Goal: Information Seeking & Learning: Learn about a topic

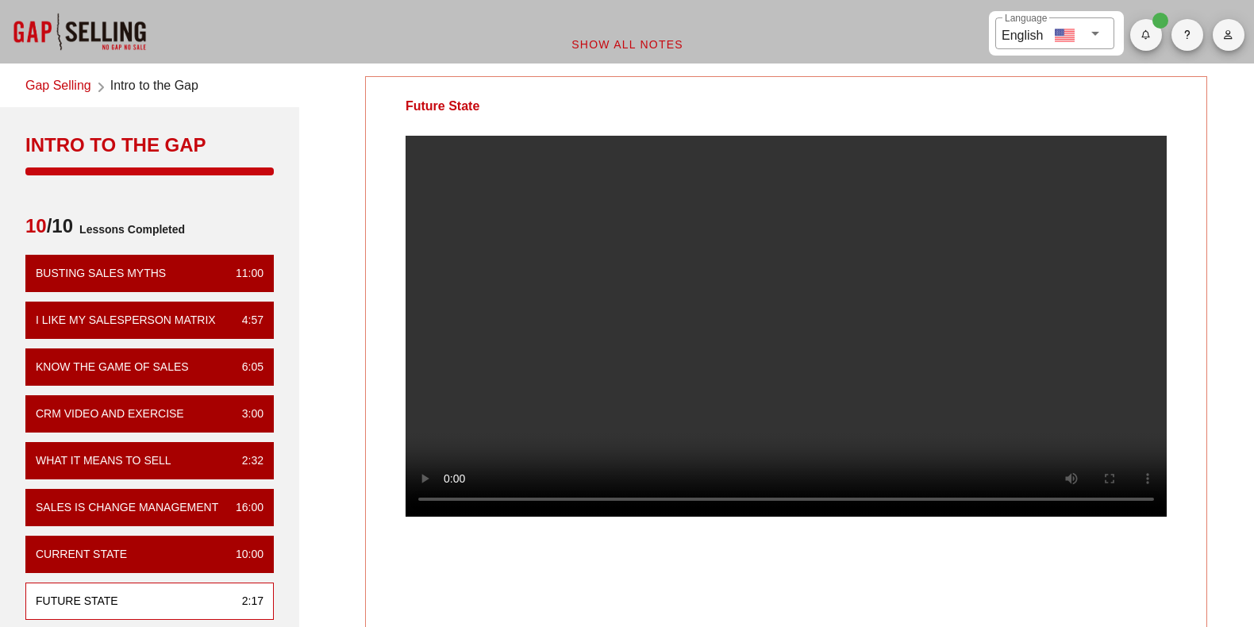
click at [57, 21] on div at bounding box center [79, 31] width 159 height 63
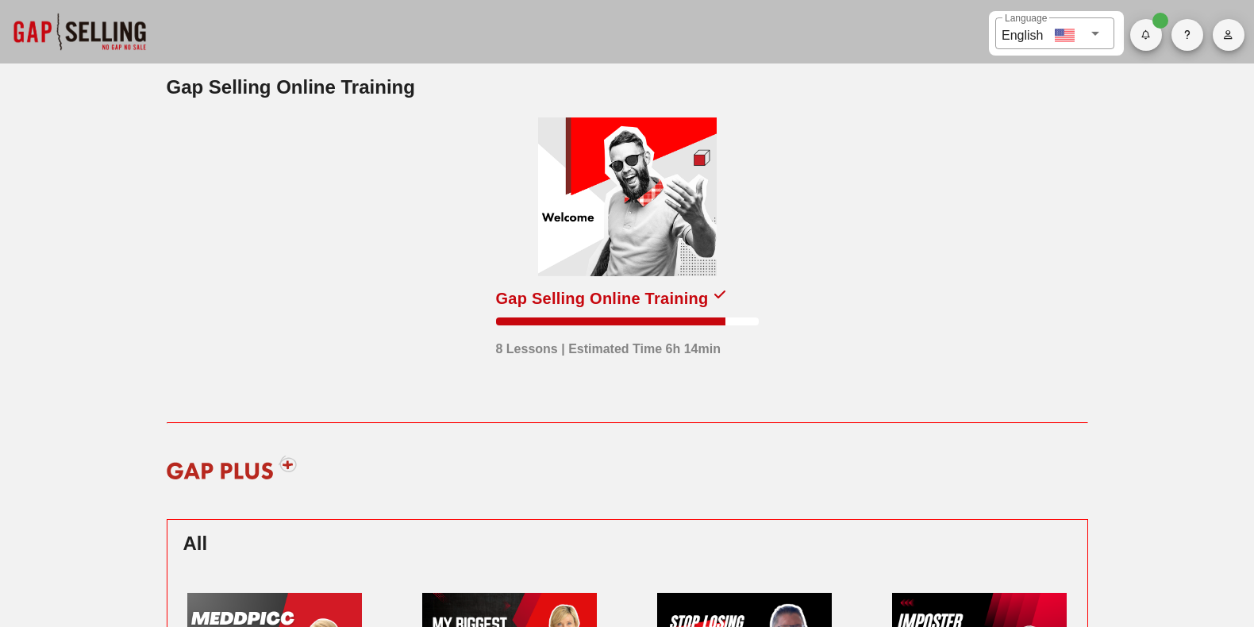
click at [654, 190] on div at bounding box center [627, 196] width 179 height 159
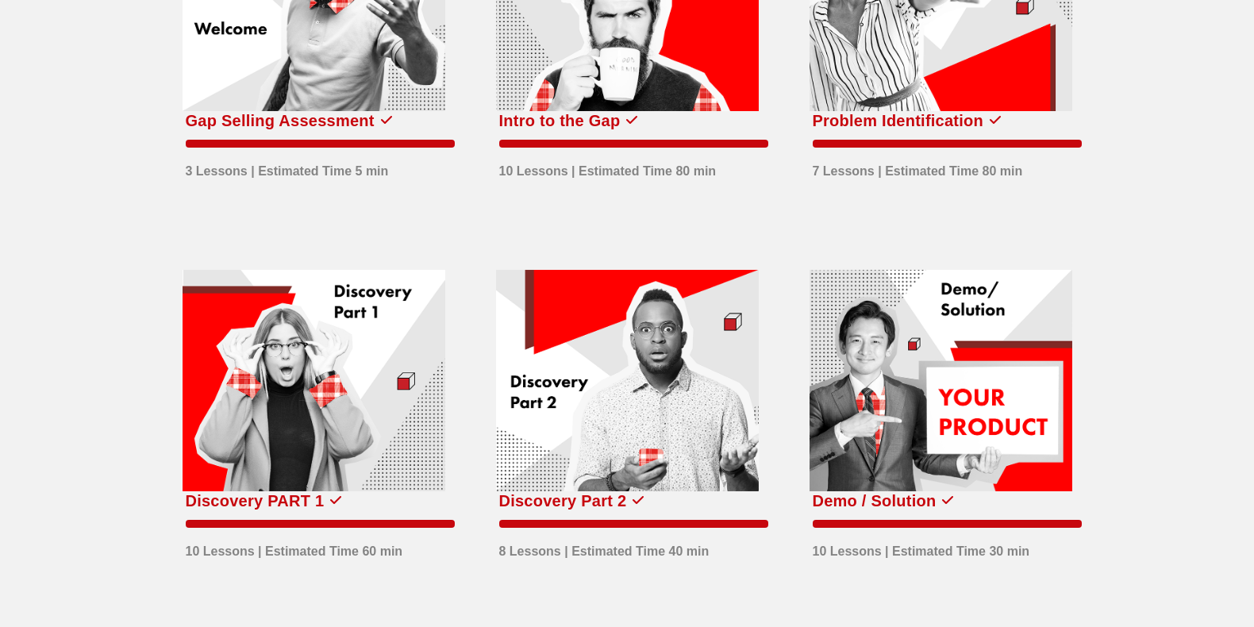
scroll to position [317, 0]
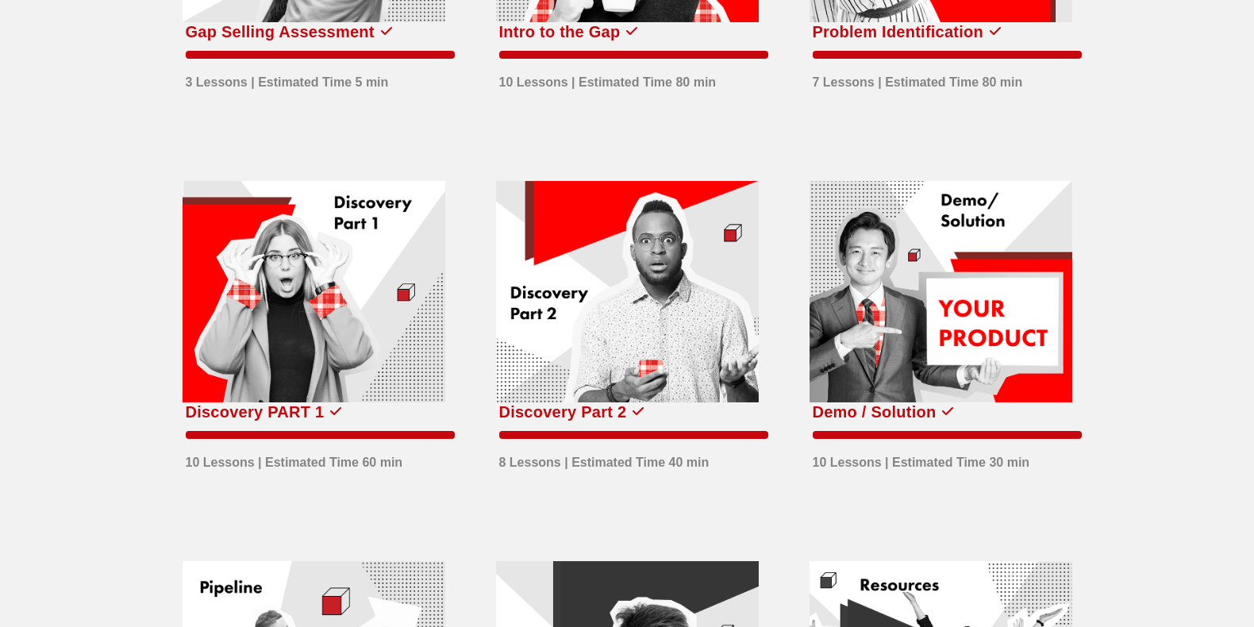
click at [361, 293] on div at bounding box center [313, 292] width 263 height 222
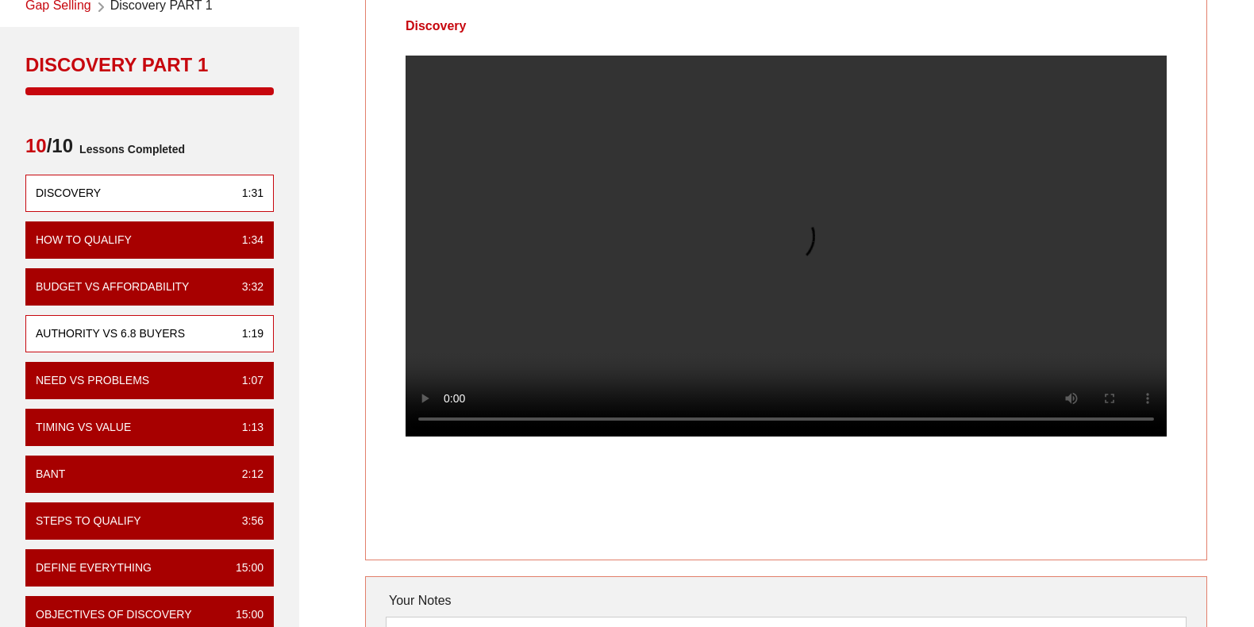
scroll to position [159, 0]
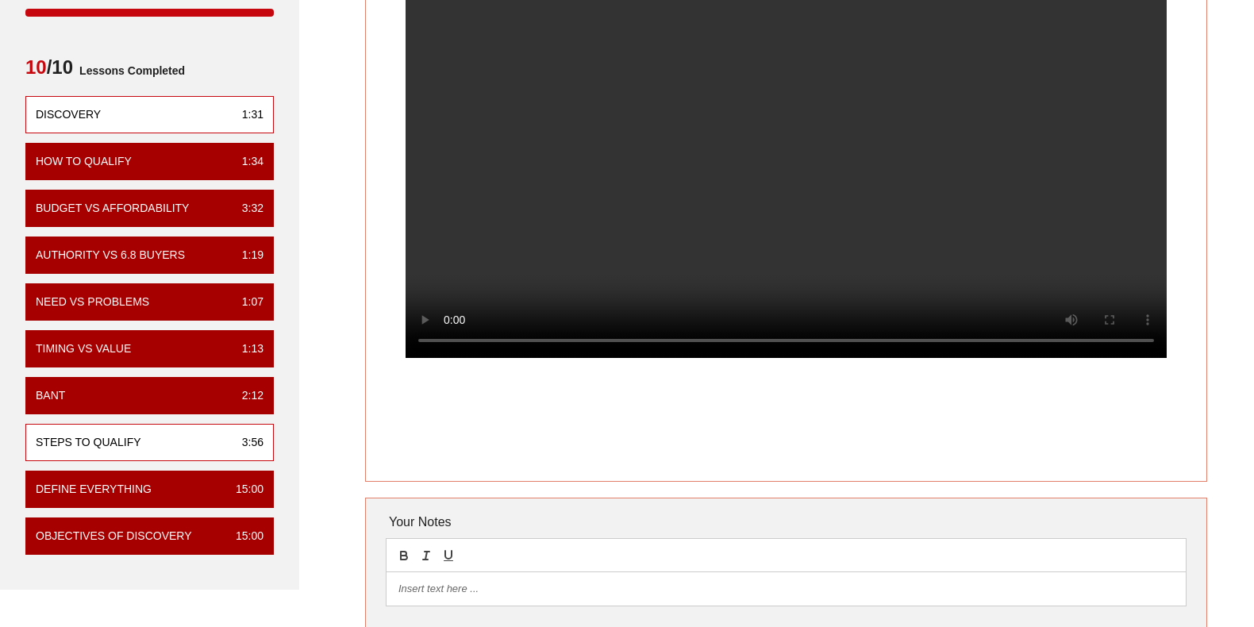
click at [140, 440] on div "Steps to Qualify" at bounding box center [89, 442] width 106 height 17
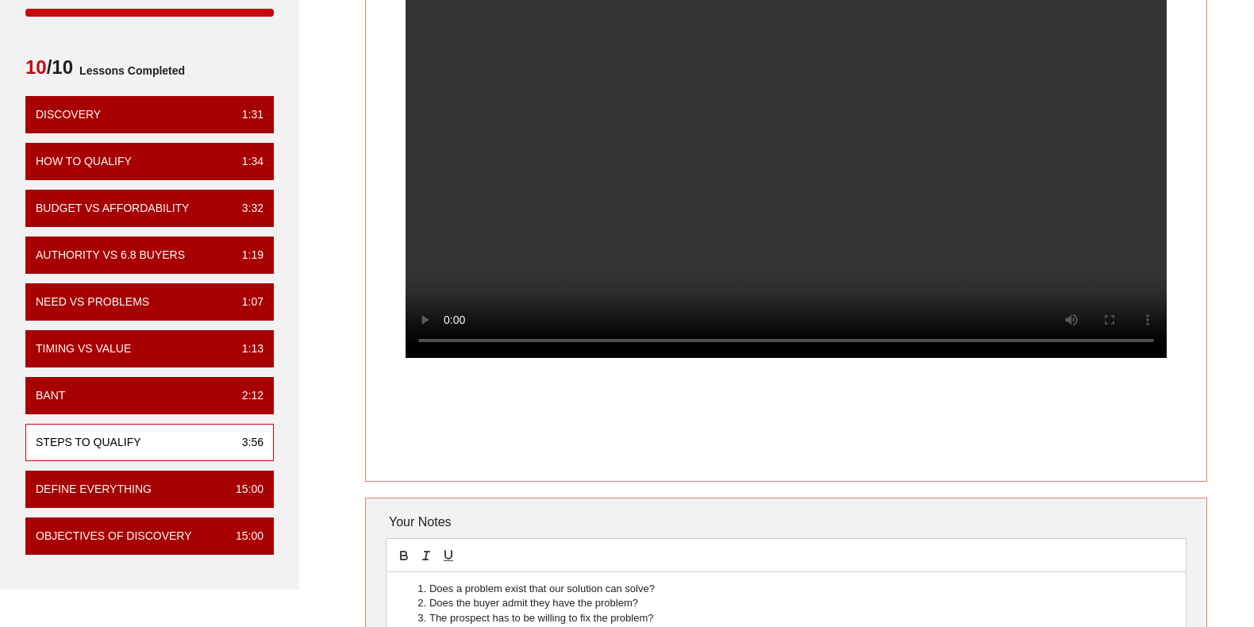
click at [876, 217] on video at bounding box center [785, 167] width 761 height 381
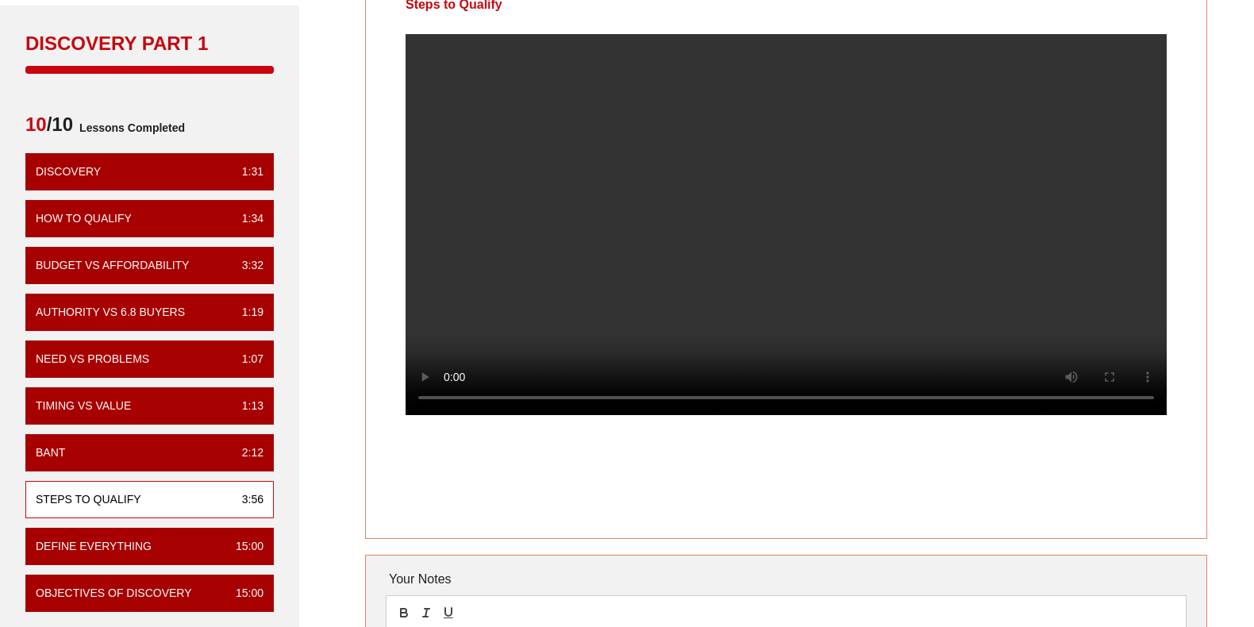
scroll to position [79, 0]
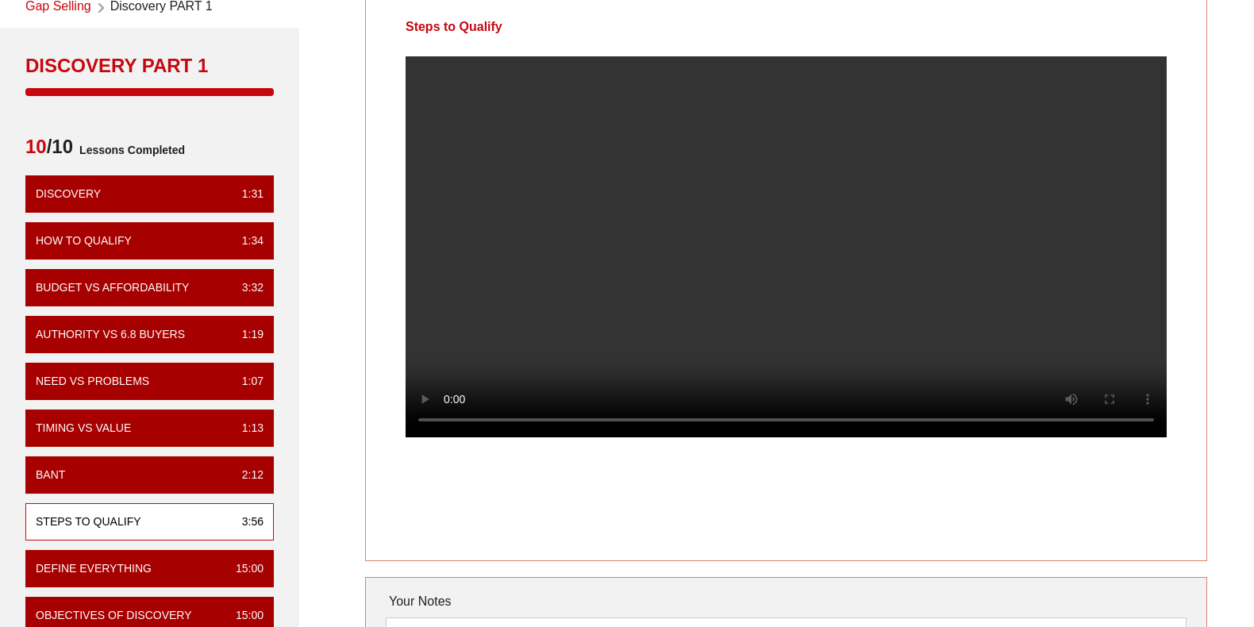
click at [805, 305] on video at bounding box center [785, 246] width 761 height 381
click at [787, 364] on video at bounding box center [785, 246] width 761 height 381
click at [799, 286] on video at bounding box center [785, 246] width 761 height 381
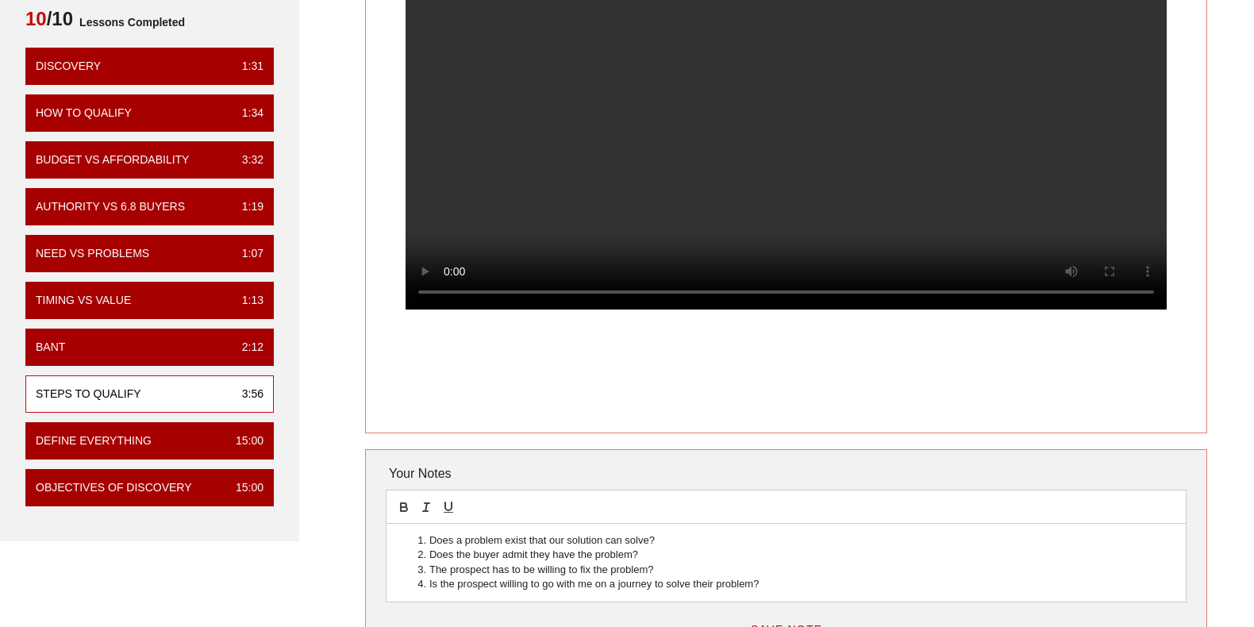
scroll to position [317, 0]
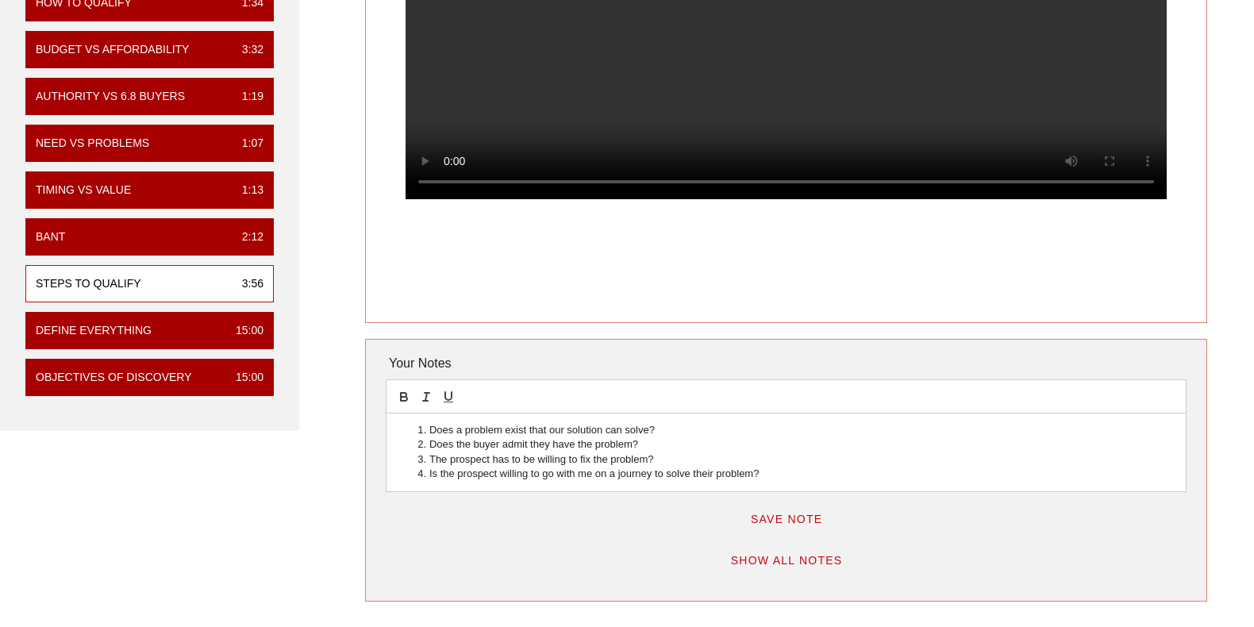
click at [733, 120] on video at bounding box center [785, 8] width 761 height 381
click at [928, 147] on video at bounding box center [785, 8] width 761 height 381
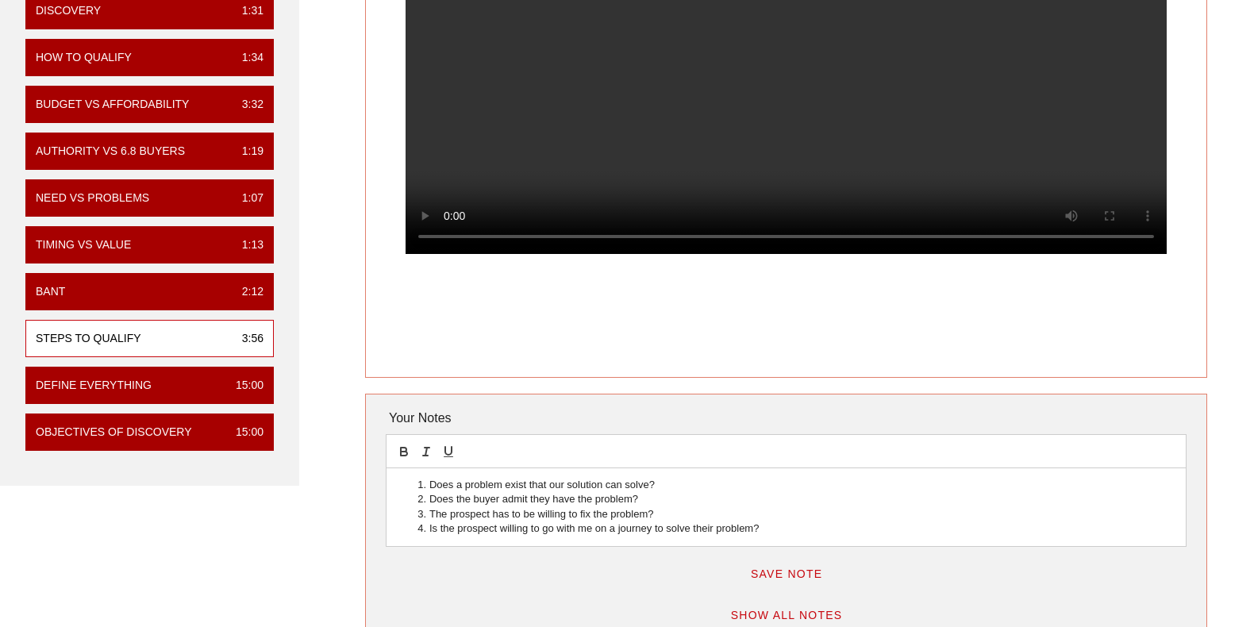
scroll to position [238, 0]
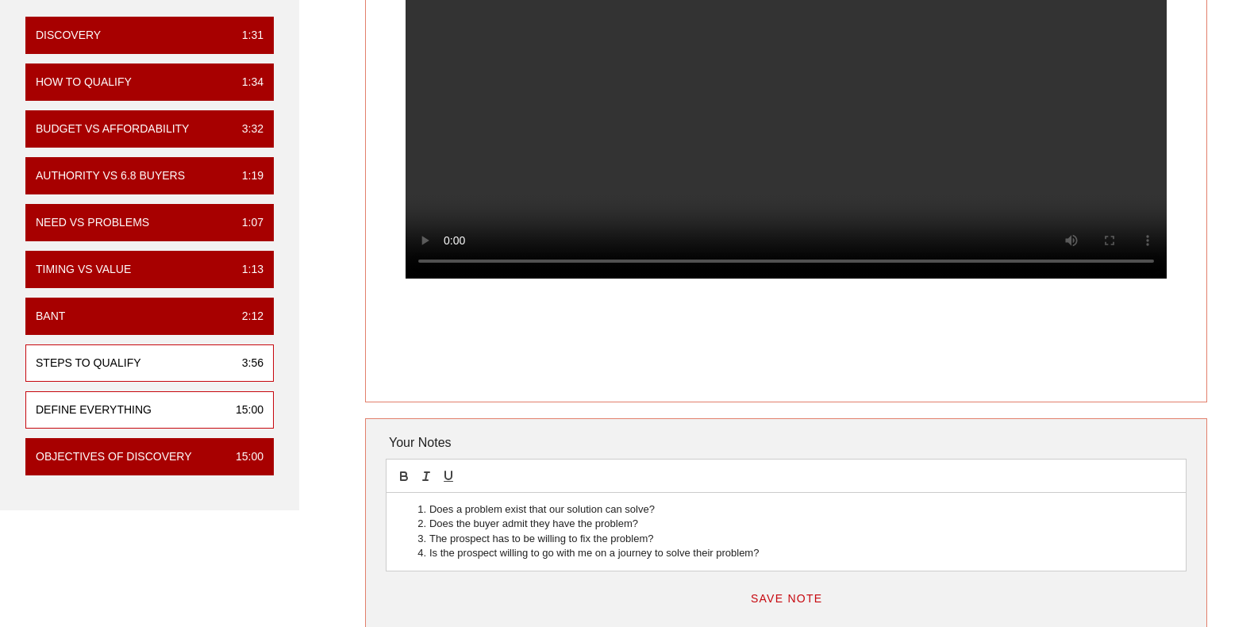
click at [156, 406] on div "Define Everything 15:00" at bounding box center [149, 409] width 248 height 37
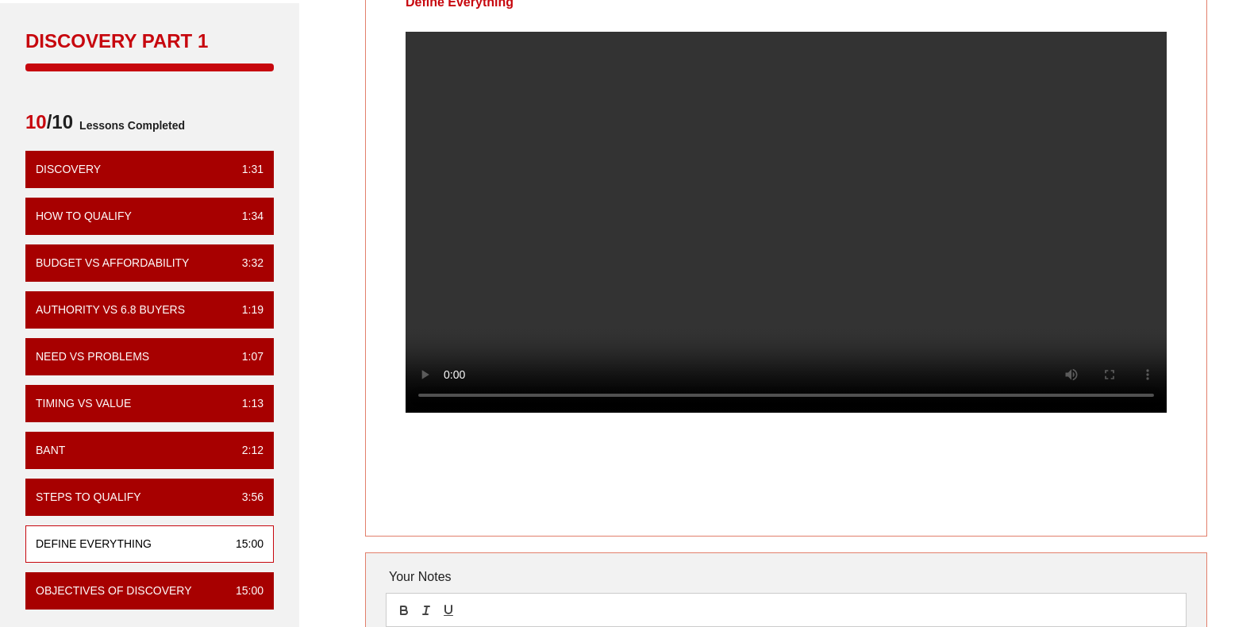
scroll to position [79, 0]
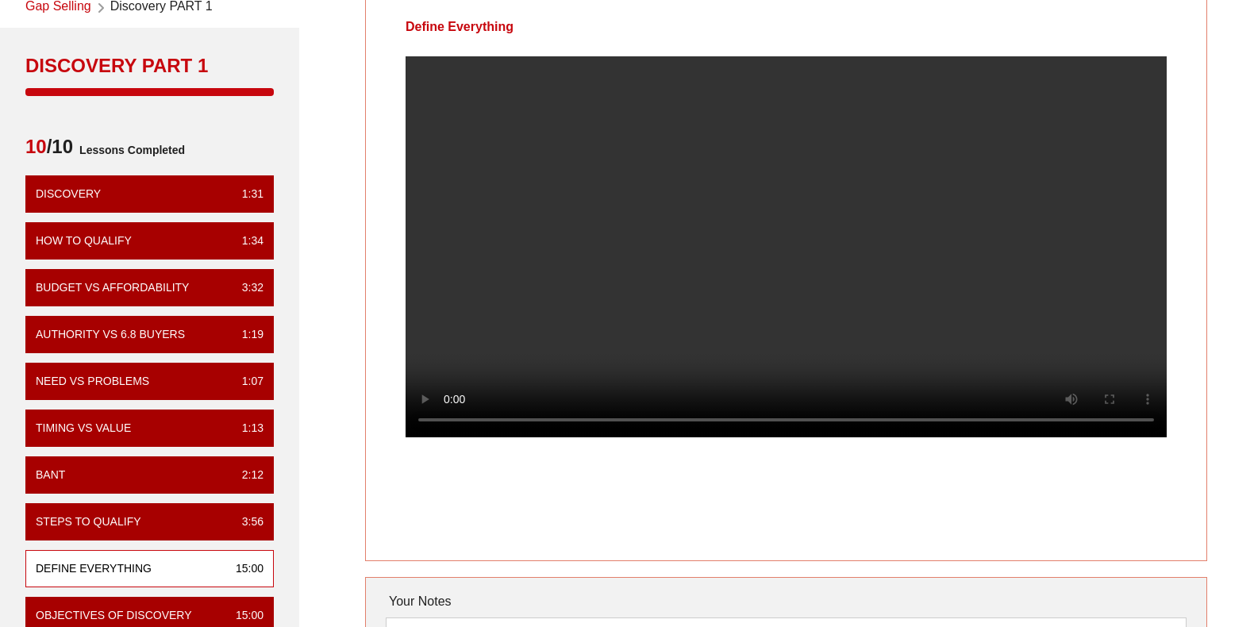
drag, startPoint x: 825, startPoint y: 339, endPoint x: 845, endPoint y: 343, distance: 20.2
click at [825, 339] on video at bounding box center [785, 246] width 761 height 381
click at [970, 196] on video at bounding box center [785, 246] width 761 height 381
click at [670, 248] on video at bounding box center [785, 246] width 761 height 381
